Goal: Book appointment/travel/reservation

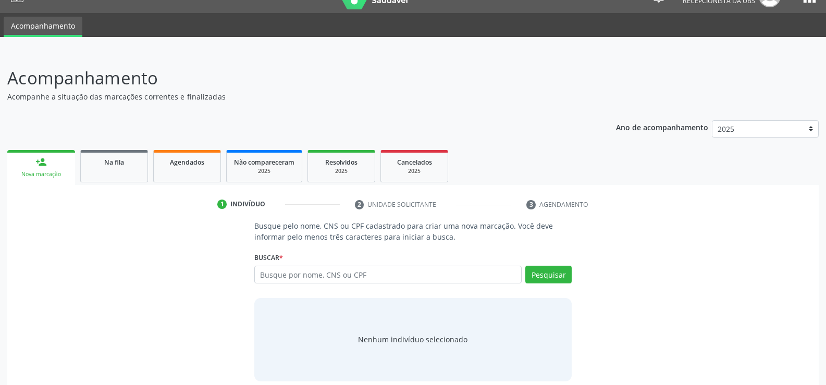
scroll to position [31, 0]
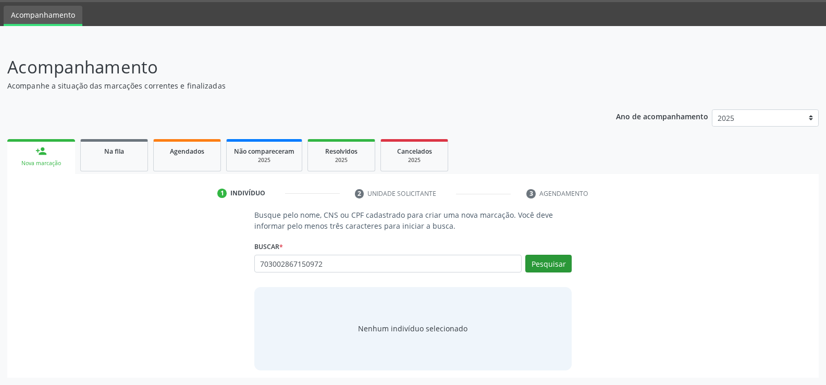
type input "703002867150972"
click at [551, 265] on button "Pesquisar" at bounding box center [548, 264] width 46 height 18
type input "703002867150972"
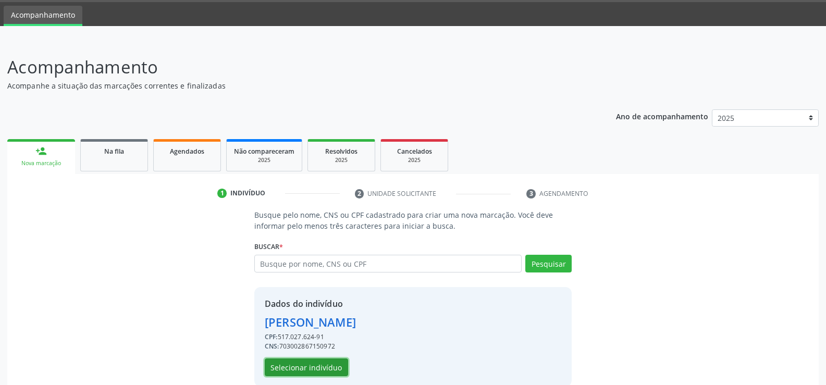
click at [322, 364] on button "Selecionar indivíduo" at bounding box center [306, 367] width 83 height 18
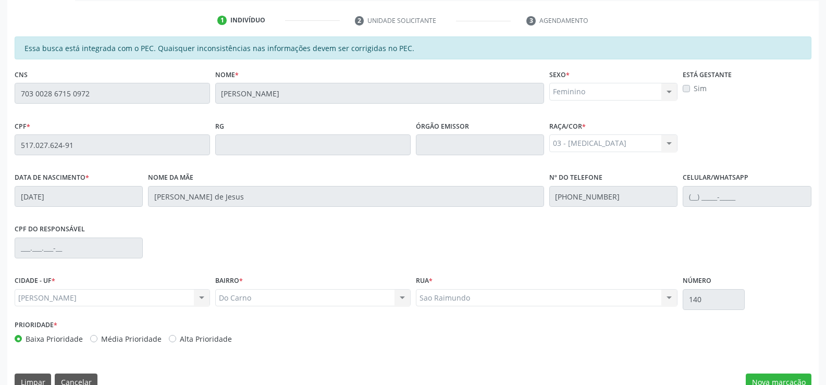
scroll to position [225, 0]
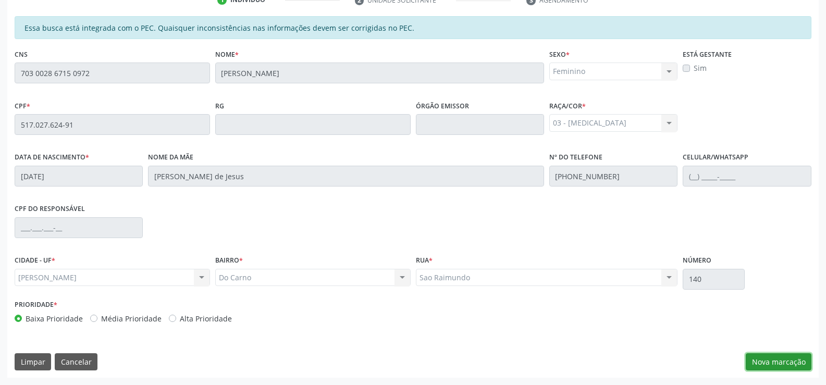
click at [767, 364] on button "Nova marcação" at bounding box center [778, 362] width 66 height 18
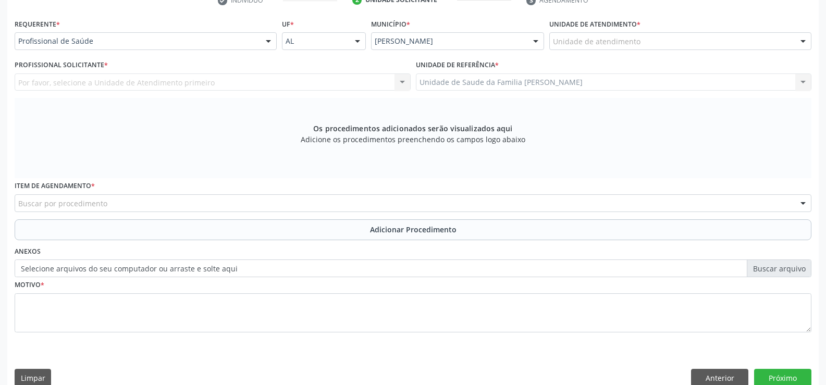
scroll to position [225, 0]
click at [269, 41] on div at bounding box center [268, 41] width 16 height 18
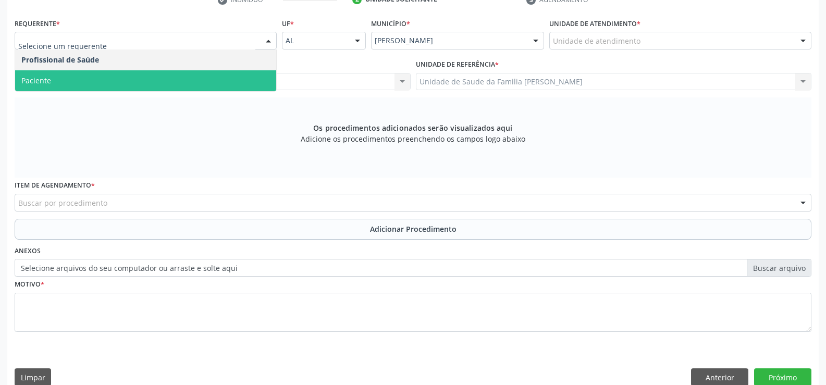
click at [253, 81] on span "Paciente" at bounding box center [145, 80] width 261 height 21
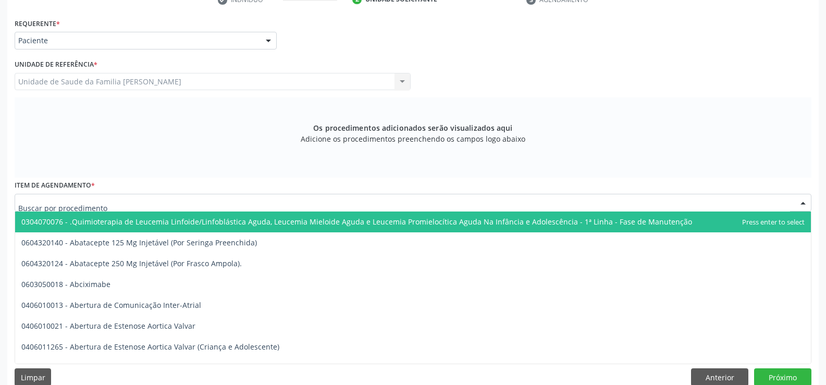
click at [228, 201] on div at bounding box center [413, 203] width 796 height 18
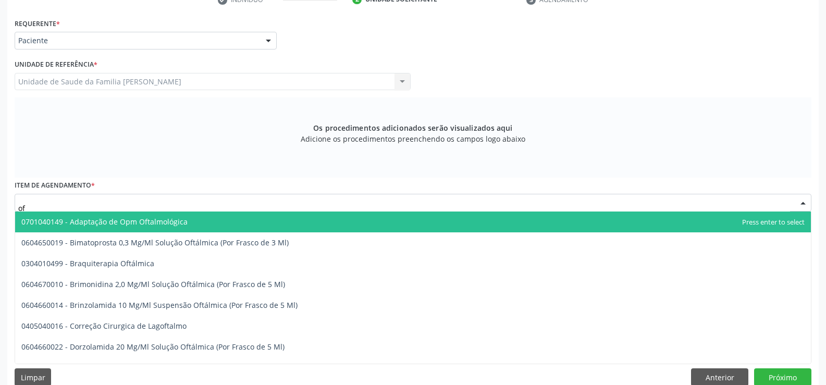
type input "oft"
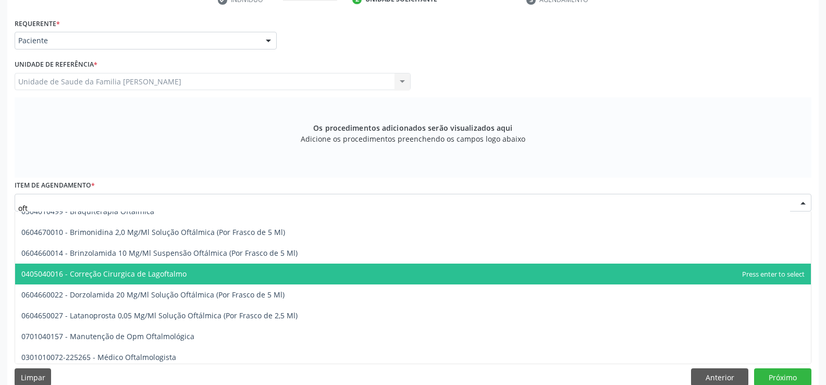
scroll to position [104, 0]
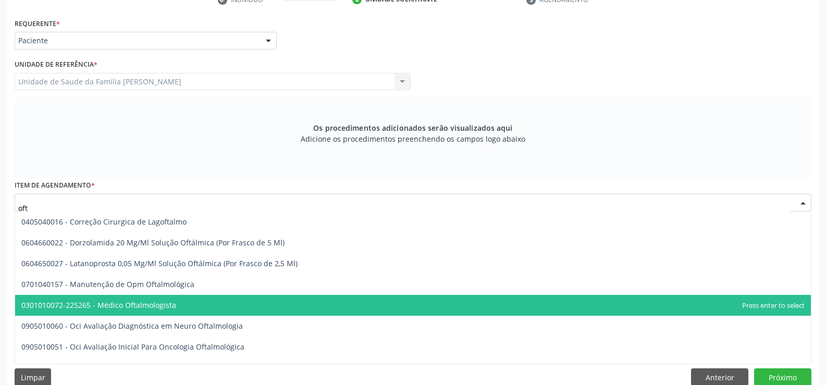
click at [181, 308] on span "0301010072-225265 - Médico Oftalmologista" at bounding box center [412, 305] width 795 height 21
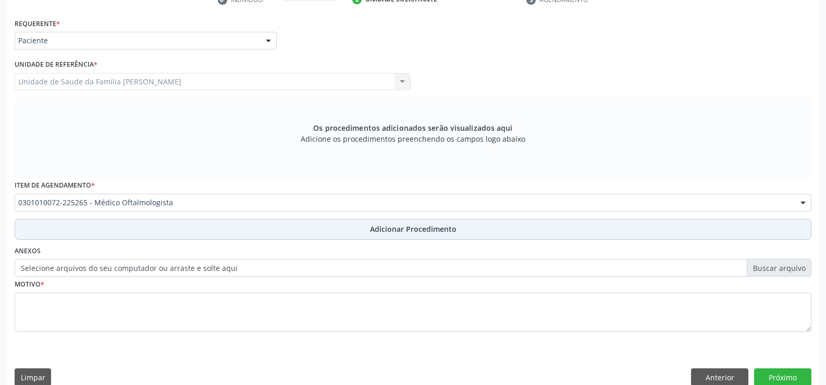
click at [393, 231] on span "Adicionar Procedimento" at bounding box center [413, 228] width 86 height 11
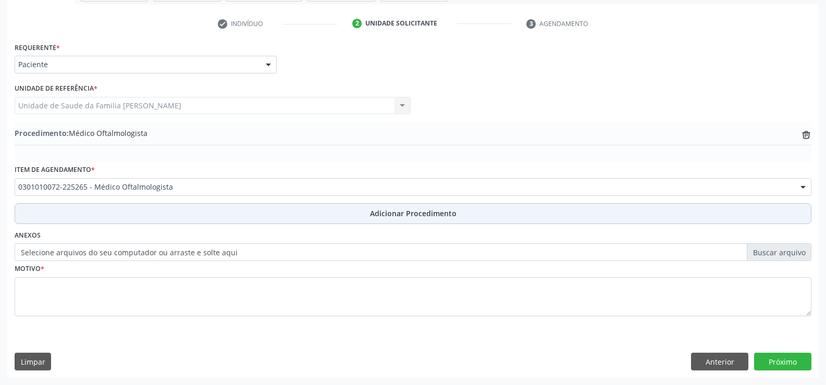
scroll to position [201, 0]
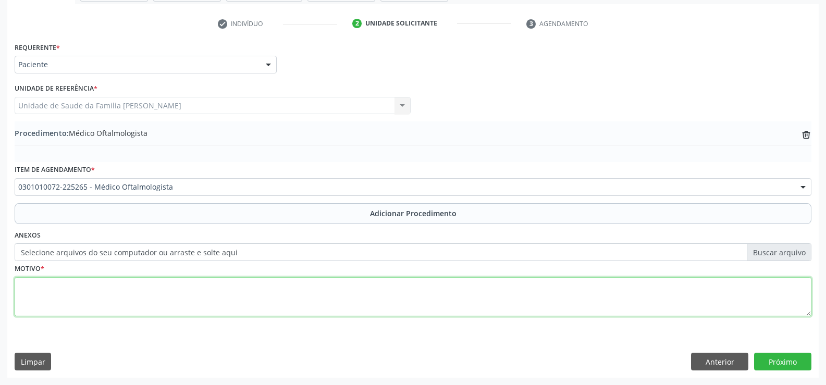
click at [252, 302] on textarea at bounding box center [413, 297] width 796 height 40
type textarea "CATARATA NÃO ESPECIFICADA H269"
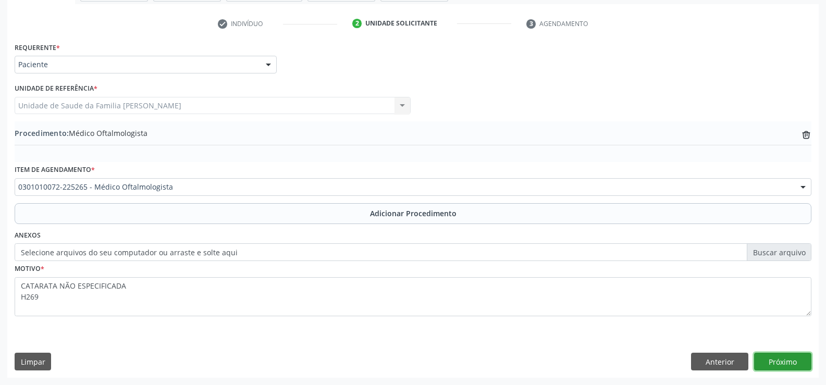
click at [788, 365] on button "Próximo" at bounding box center [782, 362] width 57 height 18
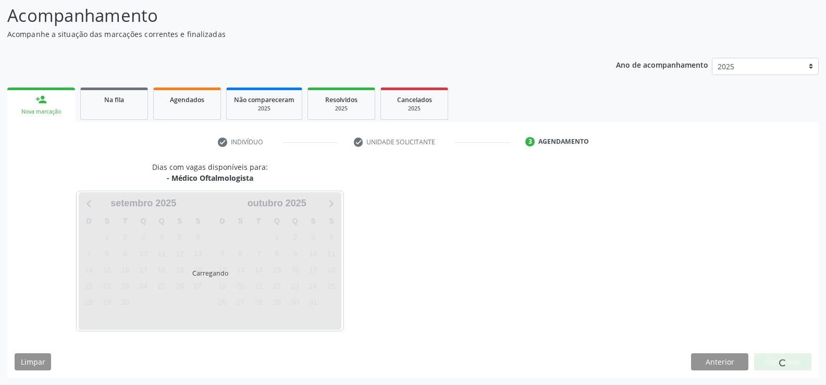
scroll to position [114, 0]
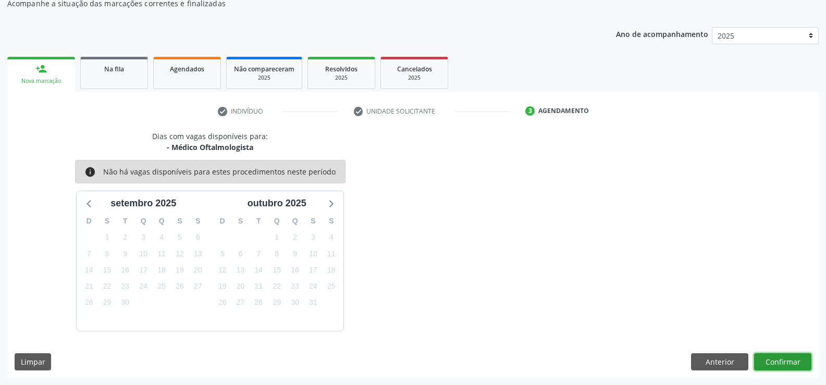
click at [780, 361] on button "Confirmar" at bounding box center [782, 362] width 57 height 18
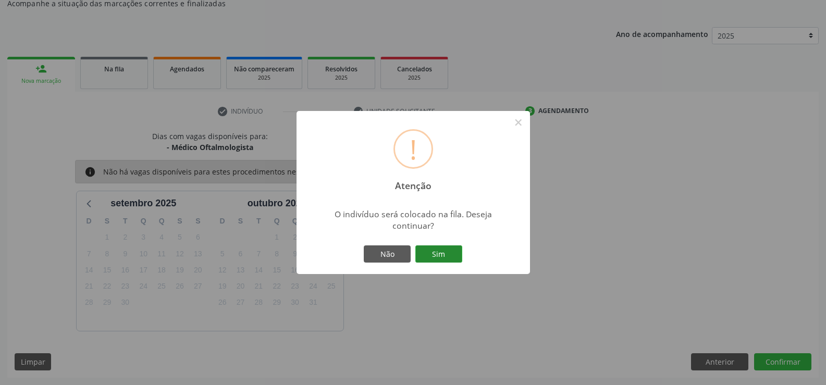
click at [438, 257] on button "Sim" at bounding box center [438, 254] width 47 height 18
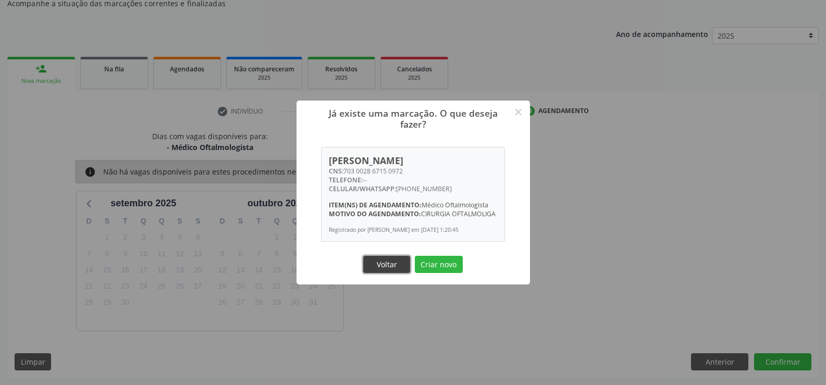
click at [392, 272] on button "Voltar" at bounding box center [386, 265] width 47 height 18
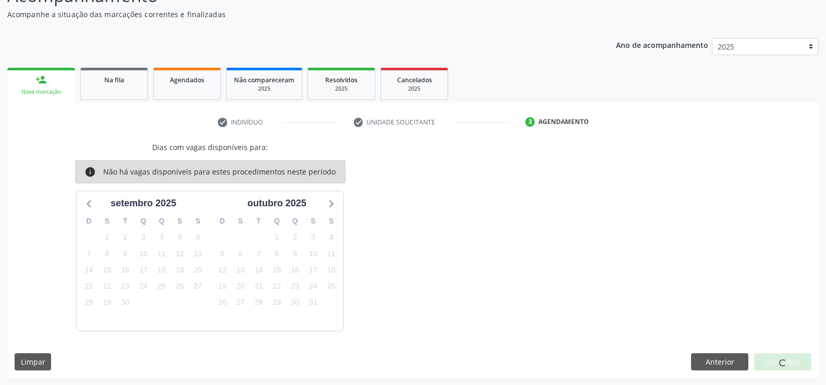
scroll to position [0, 0]
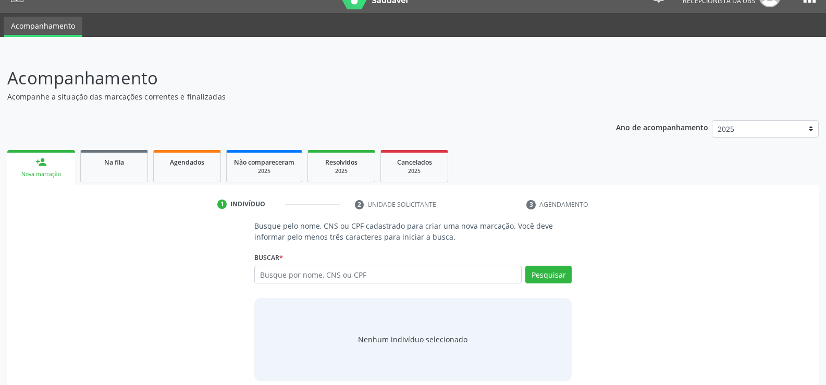
scroll to position [31, 0]
